Goal: Task Accomplishment & Management: Use online tool/utility

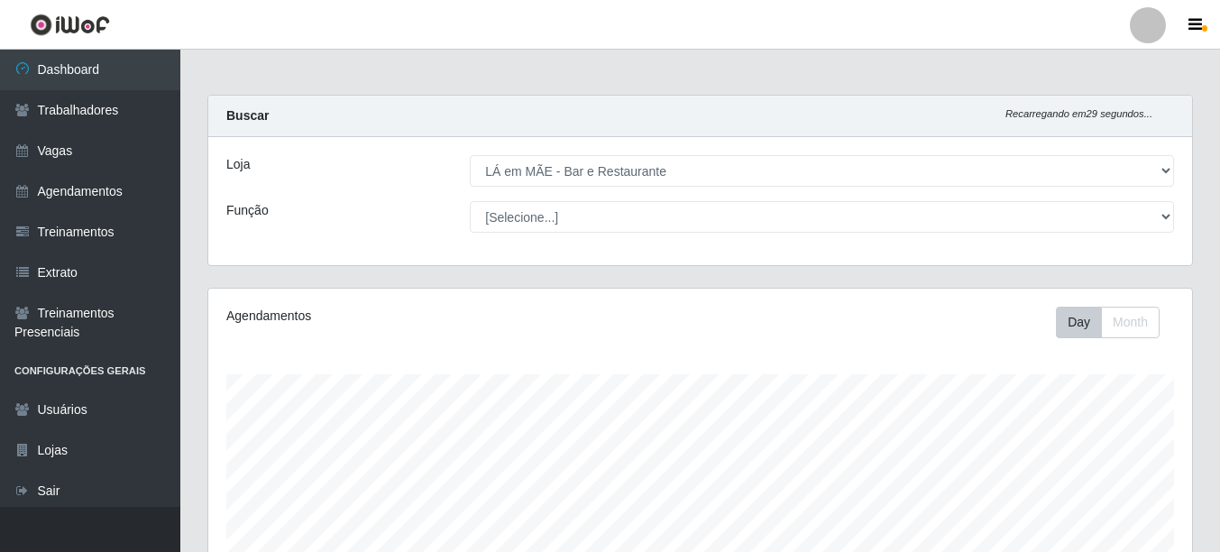
select select "265"
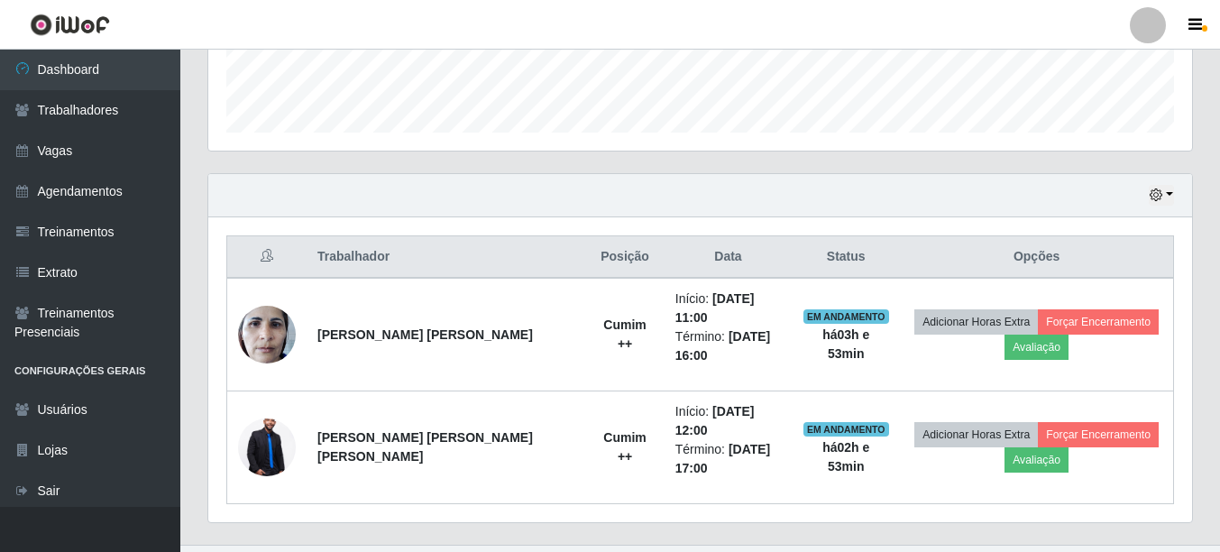
scroll to position [374, 983]
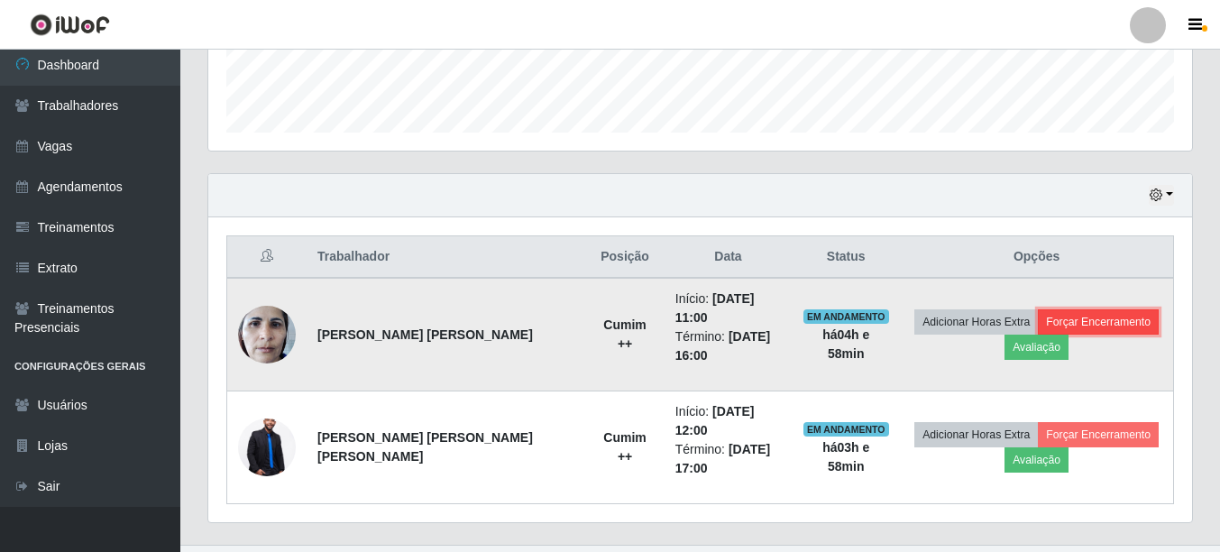
click at [1131, 317] on button "Forçar Encerramento" at bounding box center [1098, 321] width 121 height 25
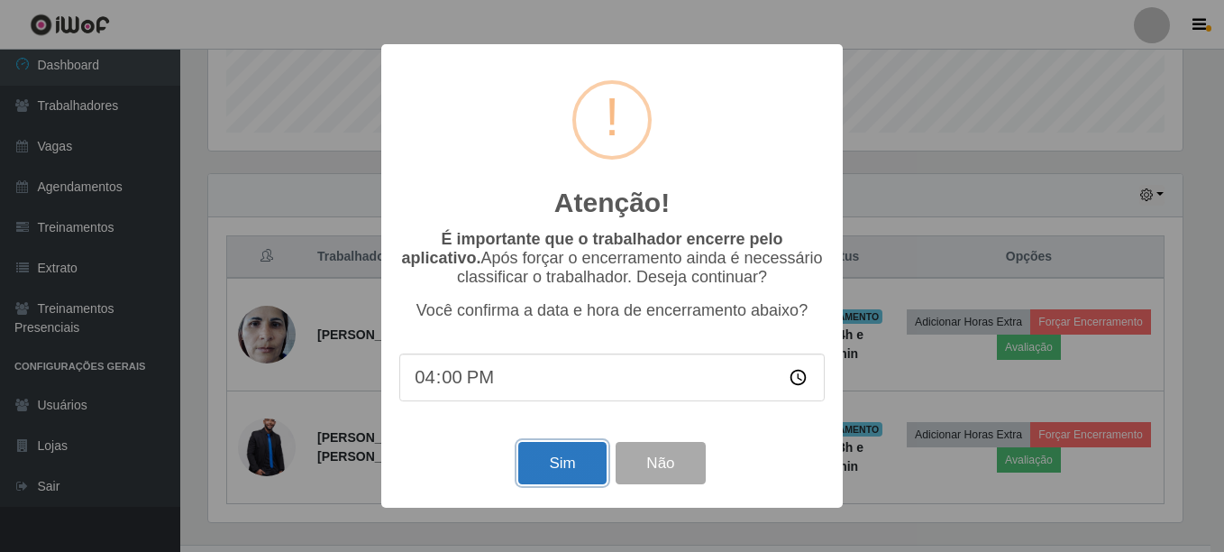
click at [557, 480] on button "Sim" at bounding box center [561, 463] width 87 height 42
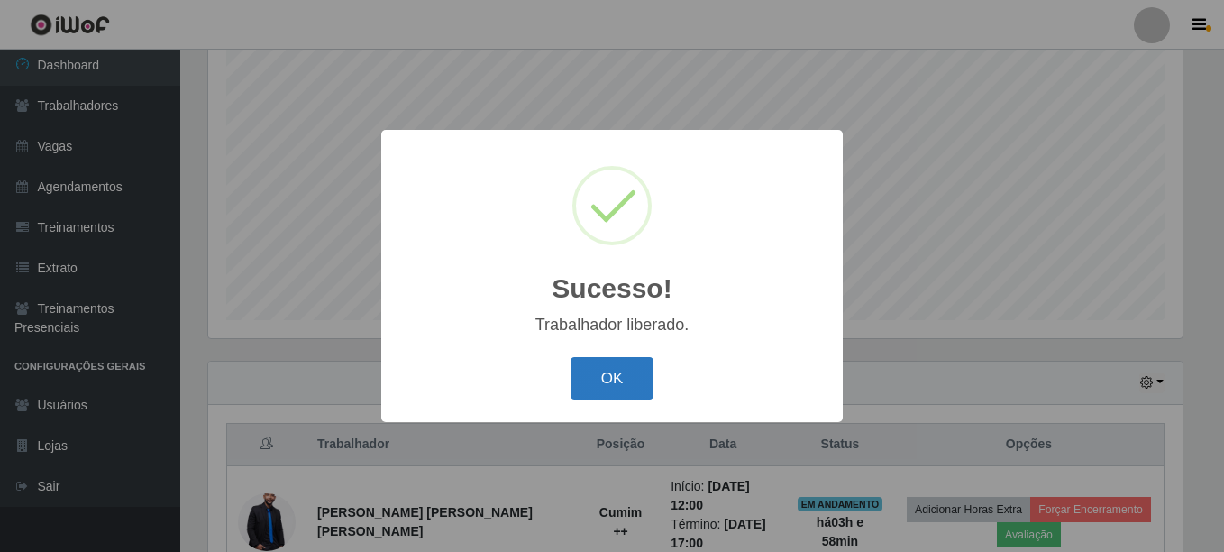
click at [578, 392] on button "OK" at bounding box center [613, 378] width 84 height 42
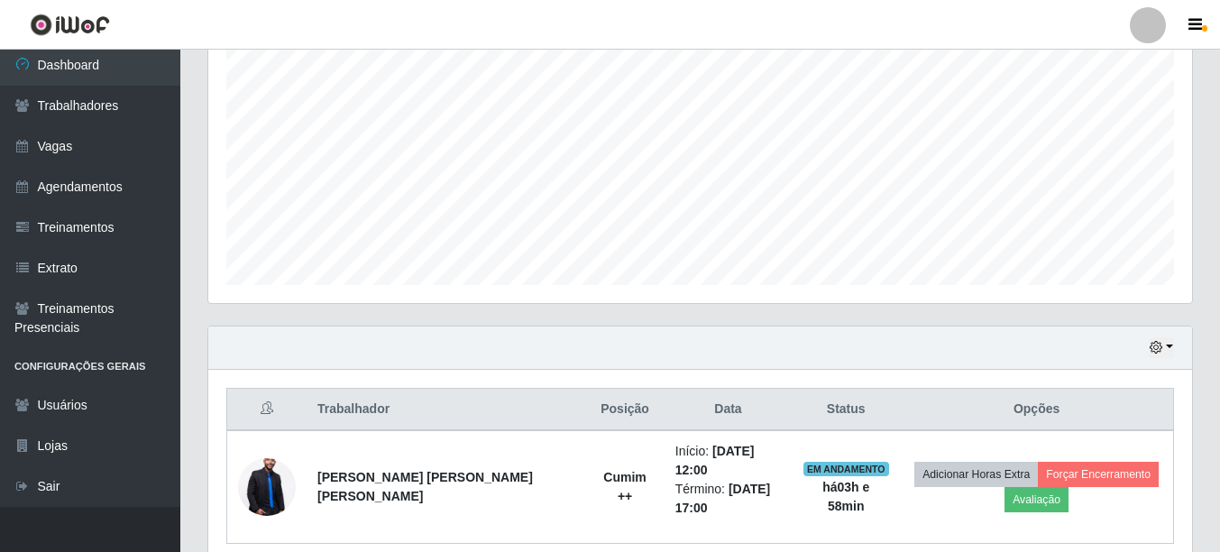
scroll to position [328, 0]
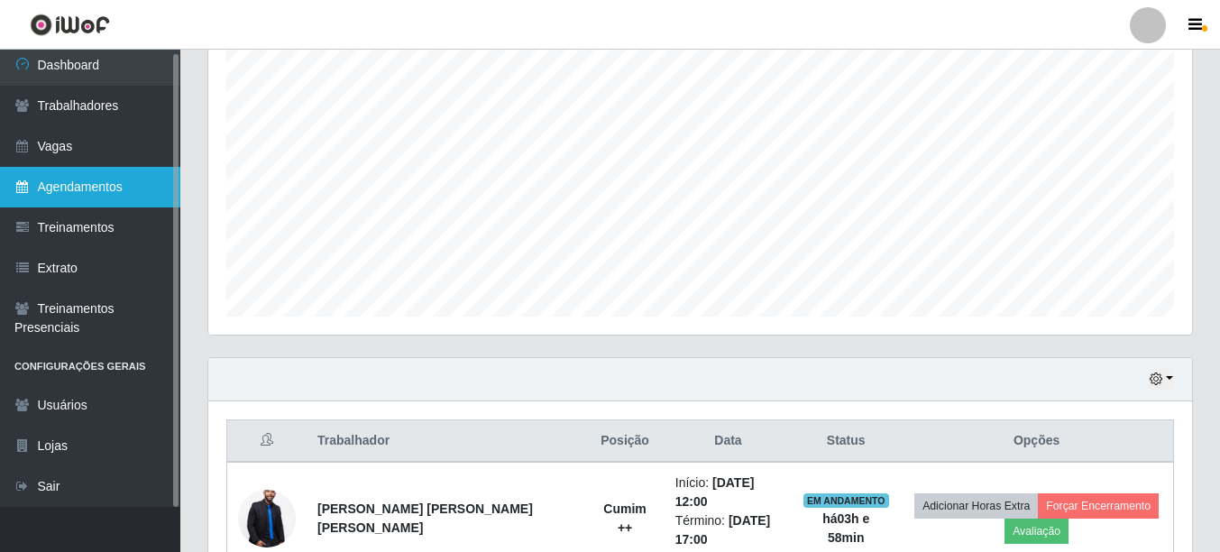
click at [113, 193] on link "Agendamentos" at bounding box center [90, 187] width 180 height 41
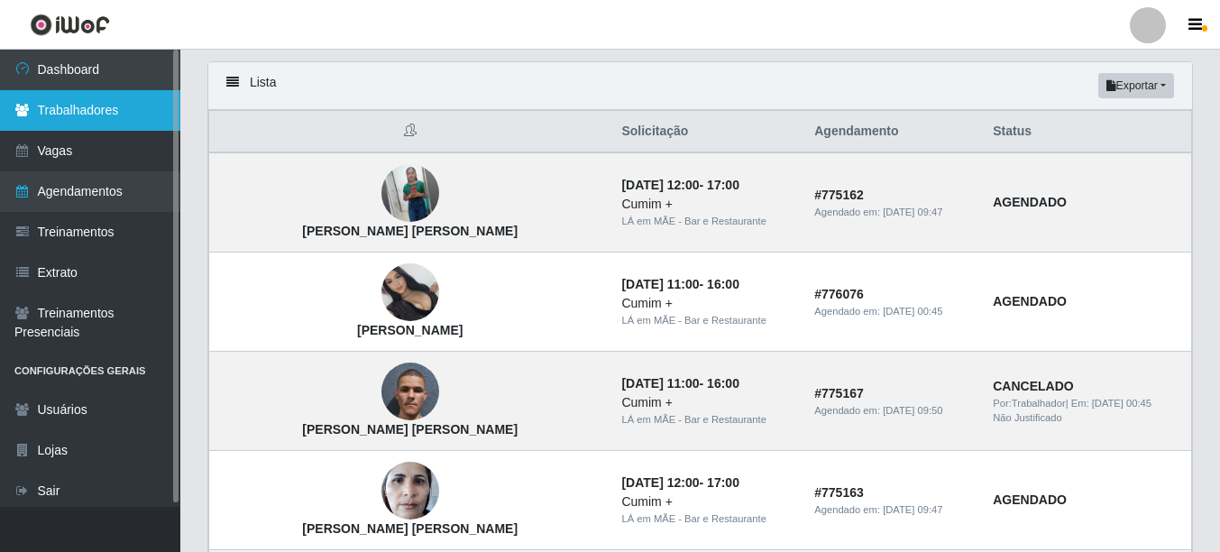
scroll to position [90, 0]
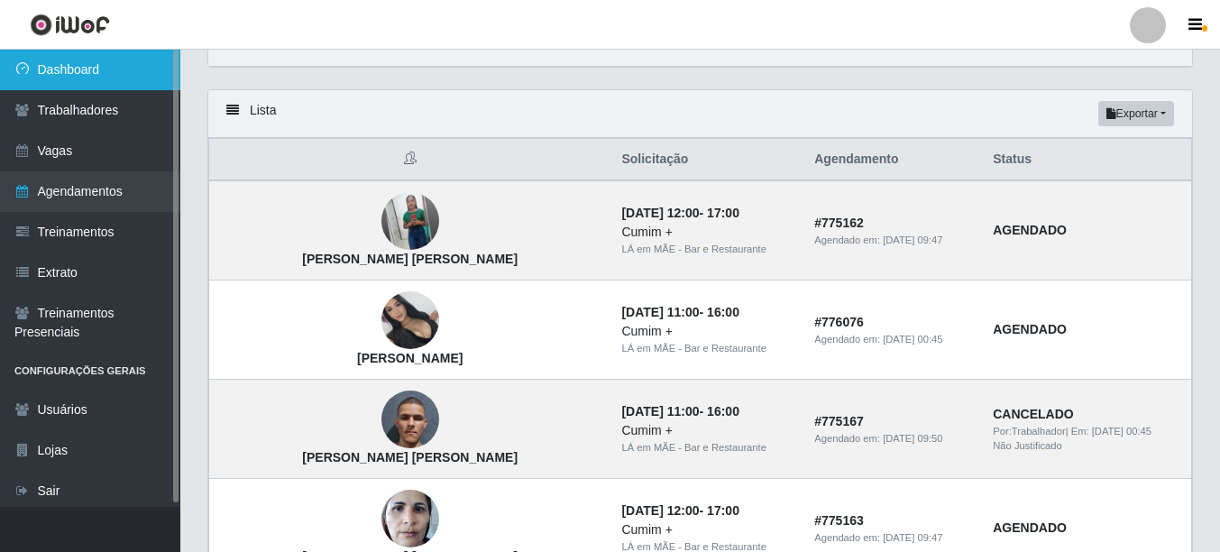
click at [69, 78] on link "Dashboard" at bounding box center [90, 70] width 180 height 41
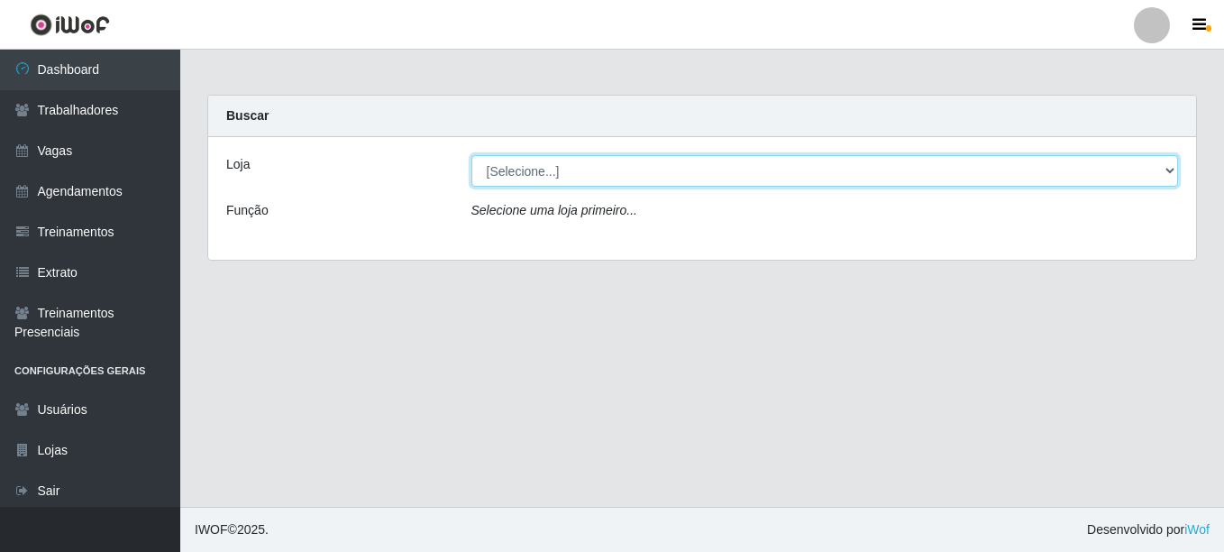
click at [507, 173] on select "[Selecione...] LÁ em MÃE - Bar e Restaurante" at bounding box center [825, 171] width 708 height 32
select select "265"
click at [471, 155] on select "[Selecione...] LÁ em MÃE - Bar e Restaurante" at bounding box center [825, 171] width 708 height 32
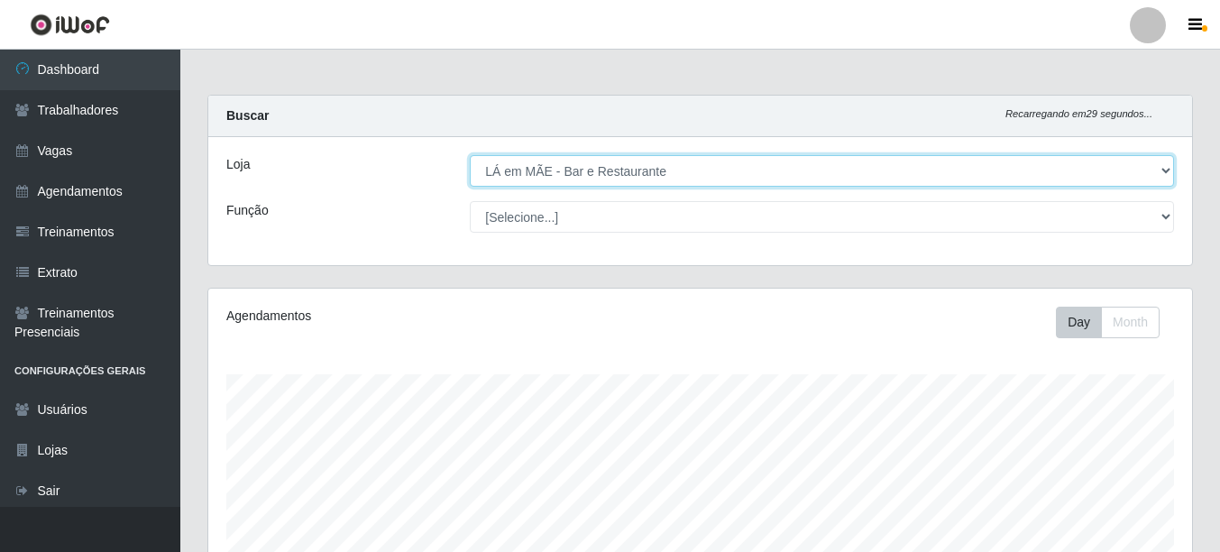
scroll to position [374, 983]
